Goal: Information Seeking & Learning: Check status

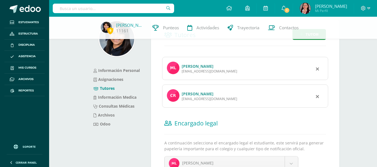
click at [124, 8] on input "text" at bounding box center [114, 8] width 122 height 9
type input "santiago escobar"
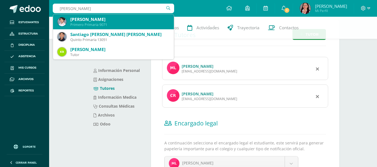
click at [110, 22] on div "Santiago Escobar Aguilar" at bounding box center [119, 19] width 99 height 6
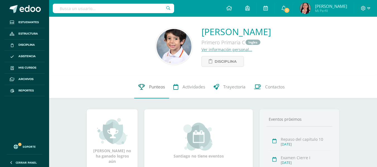
click at [151, 86] on span "Punteos" at bounding box center [157, 87] width 16 height 6
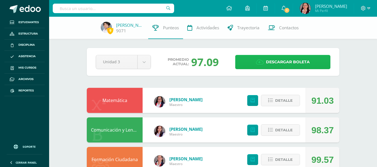
click at [268, 57] on span "Descargar boleta" at bounding box center [288, 62] width 44 height 14
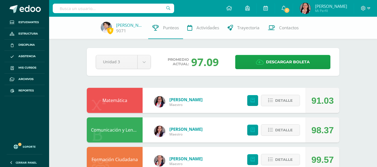
click at [114, 11] on input "text" at bounding box center [114, 8] width 122 height 9
type input "tuquer"
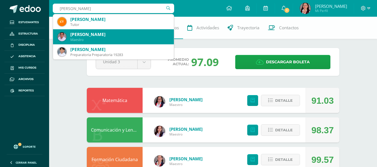
scroll to position [28, 0]
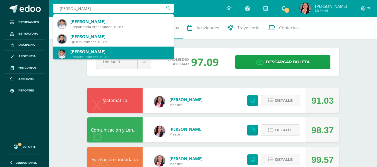
click at [112, 51] on div "Javier Andrés Tuquer Ramírez" at bounding box center [119, 52] width 99 height 6
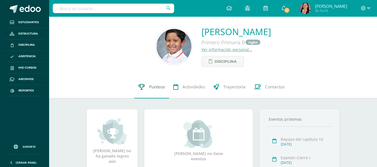
click at [154, 86] on span "Punteos" at bounding box center [157, 87] width 16 height 6
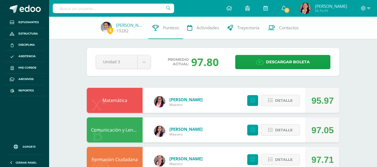
click at [119, 7] on input "text" at bounding box center [114, 8] width 122 height 9
type input "camila chacón"
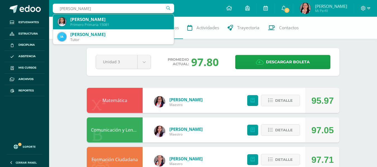
click at [117, 20] on div "María Camila Chacón Lara" at bounding box center [119, 19] width 99 height 6
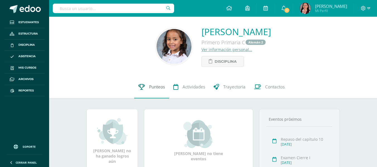
click at [148, 87] on link "Punteos" at bounding box center [151, 87] width 35 height 22
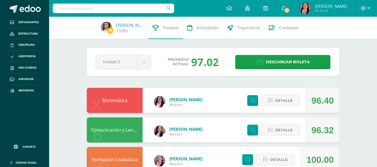
click at [115, 9] on input "text" at bounding box center [114, 8] width 122 height 9
click at [18, 88] on link "Reportes" at bounding box center [24, 90] width 40 height 11
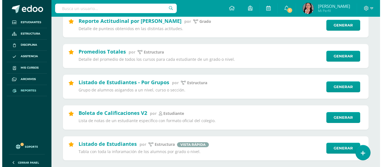
scroll to position [112, 0]
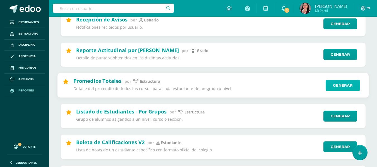
click at [342, 84] on link "Generar" at bounding box center [343, 85] width 34 height 11
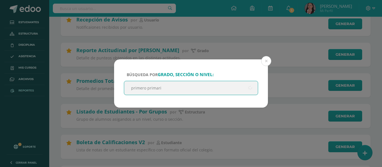
type input "primero primaria"
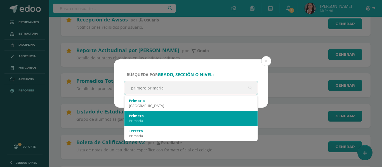
click at [165, 119] on div "Primaria" at bounding box center [191, 120] width 124 height 5
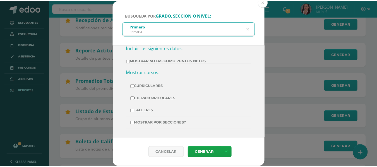
scroll to position [0, 0]
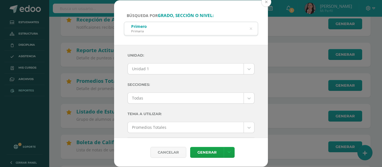
click at [265, 0] on button at bounding box center [266, 2] width 10 height 10
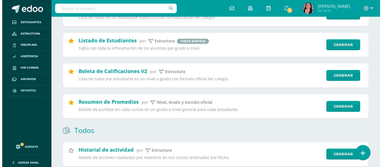
scroll to position [251, 0]
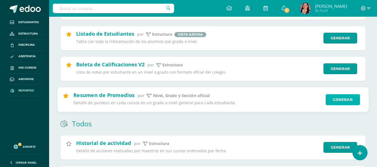
click at [340, 101] on link "Generar" at bounding box center [343, 99] width 34 height 11
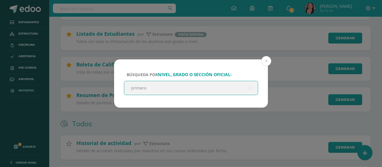
type input "primero"
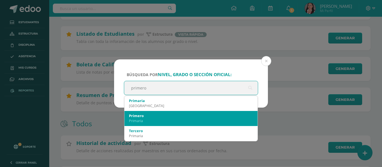
click at [155, 118] on div "Primaria" at bounding box center [191, 120] width 124 height 5
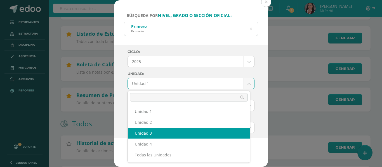
select select "Unidad 3"
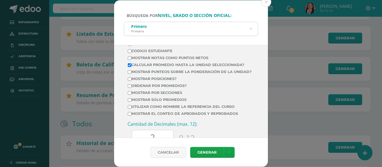
scroll to position [196, 0]
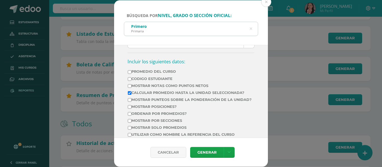
click at [132, 109] on label "Mostrar posiciones?" at bounding box center [190, 107] width 124 height 4
click at [131, 109] on input "Mostrar posiciones?" at bounding box center [130, 107] width 4 height 4
checkbox input "true"
click at [130, 116] on input "Ordenar por promedios?" at bounding box center [130, 114] width 4 height 4
checkbox input "true"
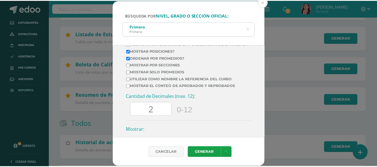
scroll to position [251, 0]
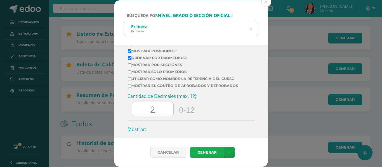
click at [207, 155] on link "Generar" at bounding box center [207, 152] width 34 height 11
click at [87, 5] on div "Búsqueda por nivel, grado o sección oficial: Primero Primaria primero Ciclo: 20…" at bounding box center [190, 83] width 377 height 167
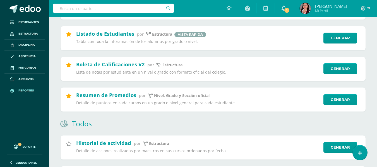
click at [91, 7] on input "text" at bounding box center [114, 8] width 122 height 9
type input "catalina martínez"
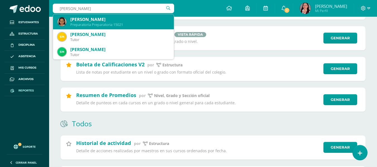
click at [91, 22] on div "Catalina Martínez Serrano" at bounding box center [119, 19] width 99 height 6
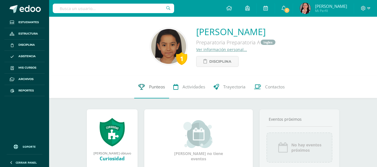
click at [162, 88] on span "Punteos" at bounding box center [157, 87] width 16 height 6
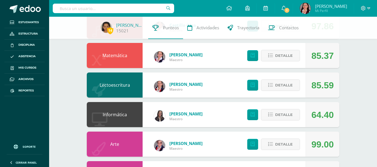
scroll to position [84, 0]
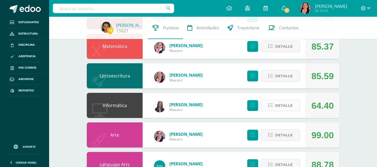
click at [280, 107] on span "Detalle" at bounding box center [284, 106] width 18 height 10
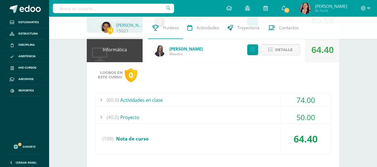
scroll to position [168, 0]
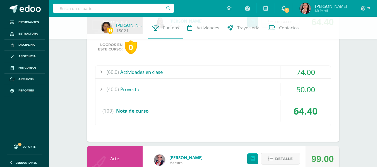
click at [148, 73] on div "(60.0) Actividades en clase" at bounding box center [213, 72] width 235 height 13
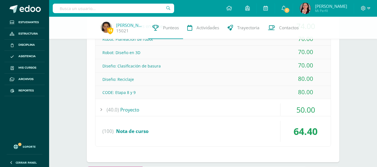
scroll to position [223, 0]
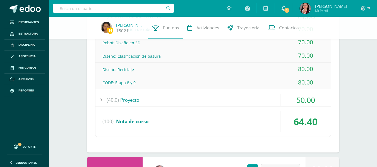
click at [127, 98] on div "(40.0) Proyecto" at bounding box center [213, 100] width 235 height 13
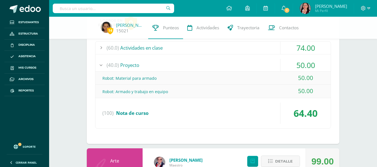
scroll to position [168, 0]
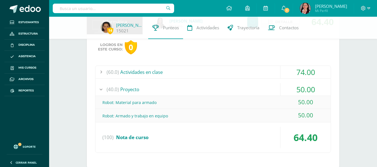
click at [151, 73] on div "(60.0) Actividades en clase" at bounding box center [213, 72] width 235 height 13
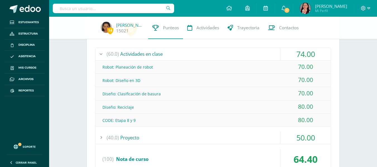
scroll to position [196, 0]
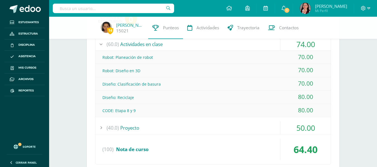
click at [139, 129] on div "(40.0) Proyecto" at bounding box center [213, 128] width 235 height 13
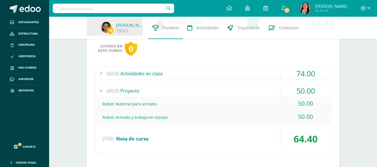
scroll to position [168, 0]
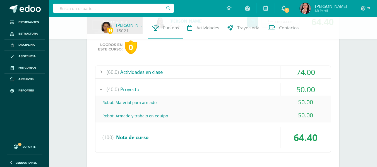
click at [140, 72] on div "(60.0) Actividades en clase" at bounding box center [213, 72] width 235 height 13
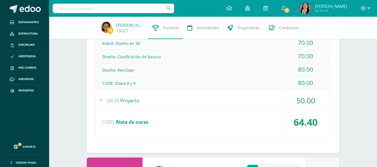
scroll to position [223, 0]
click at [134, 102] on div "(40.0) Proyecto" at bounding box center [213, 100] width 235 height 13
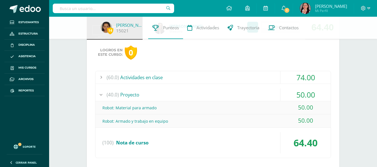
scroll to position [196, 0]
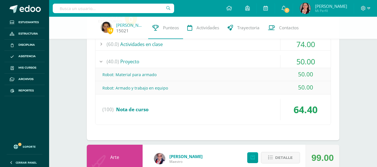
click at [126, 25] on link "[PERSON_NAME]" at bounding box center [130, 25] width 28 height 6
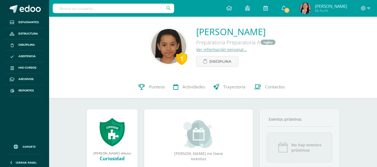
click at [222, 51] on link "Ver información personal..." at bounding box center [221, 49] width 51 height 5
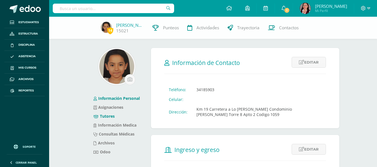
click at [105, 116] on link "Tutores" at bounding box center [104, 116] width 21 height 5
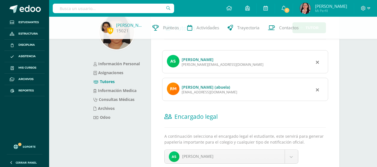
scroll to position [7, 0]
